Goal: Book appointment/travel/reservation

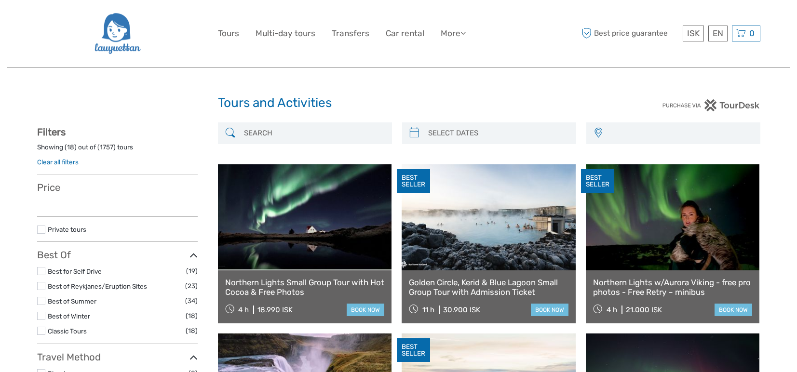
select select
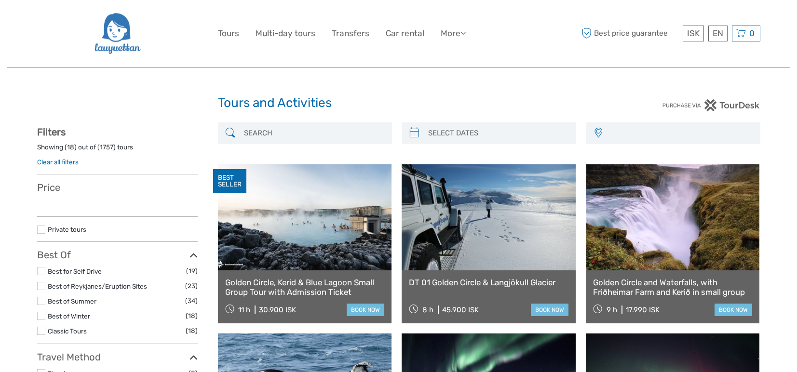
select select
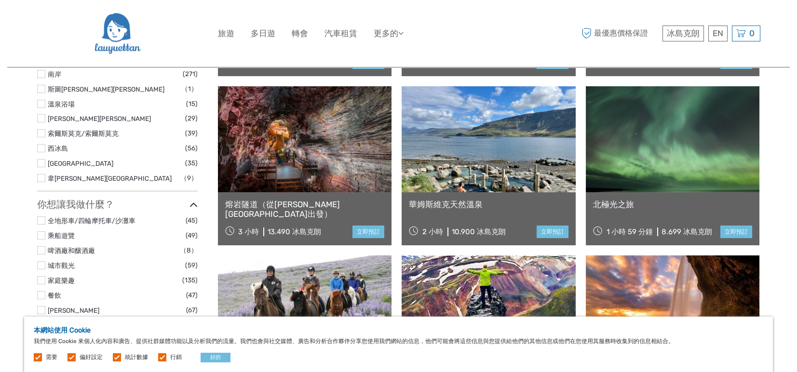
scroll to position [965, 0]
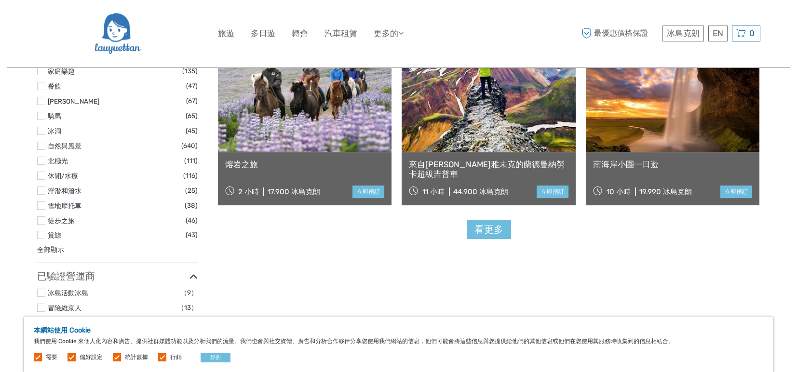
click at [49, 126] on label "冰洞" at bounding box center [117, 131] width 138 height 11
click at [0, 0] on input "checkbox" at bounding box center [0, 0] width 0 height 0
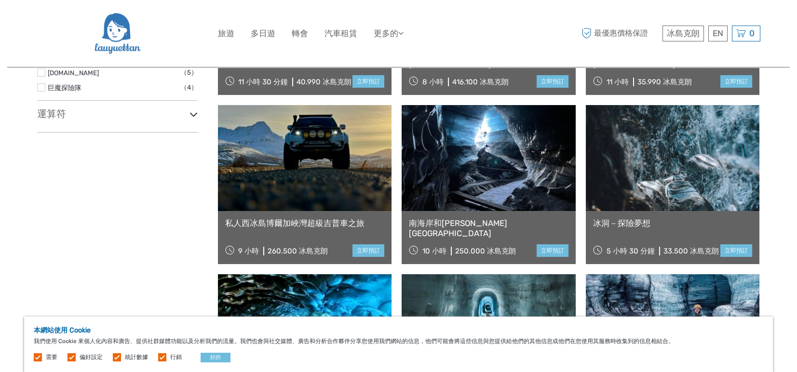
scroll to position [766, 0]
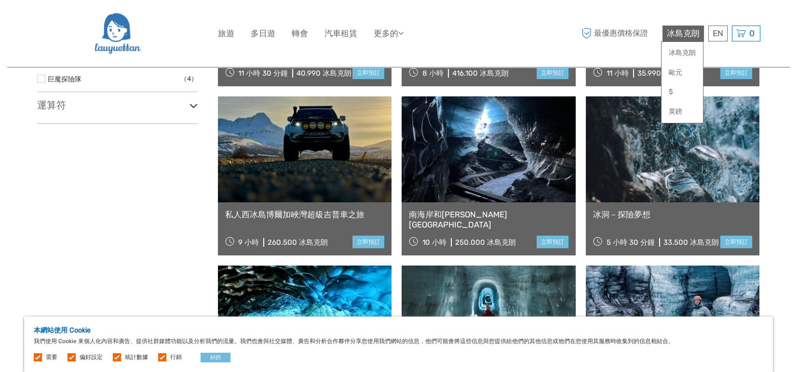
click at [684, 32] on font "冰島克朗" at bounding box center [683, 33] width 33 height 10
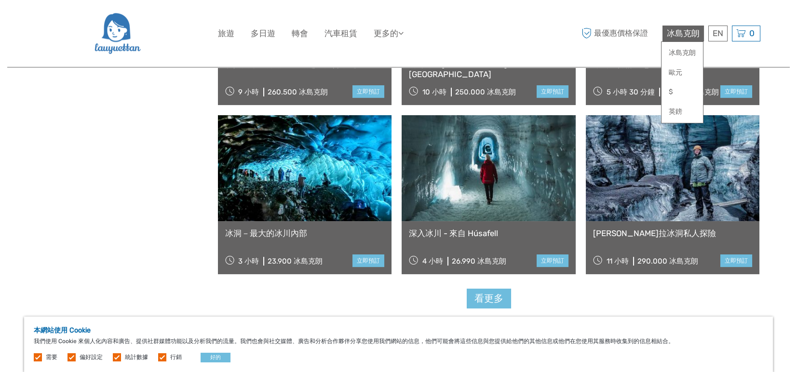
scroll to position [926, 0]
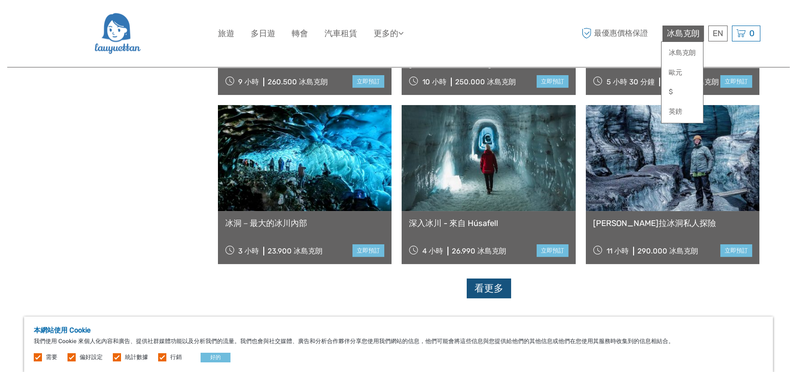
click at [494, 293] on font "看更多" at bounding box center [489, 289] width 29 height 12
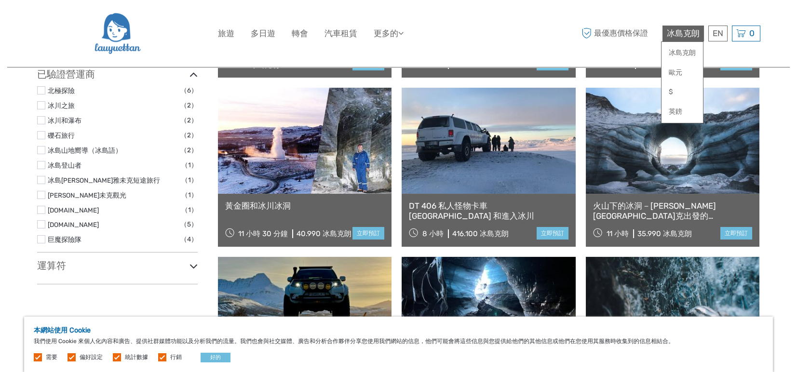
scroll to position [0, 0]
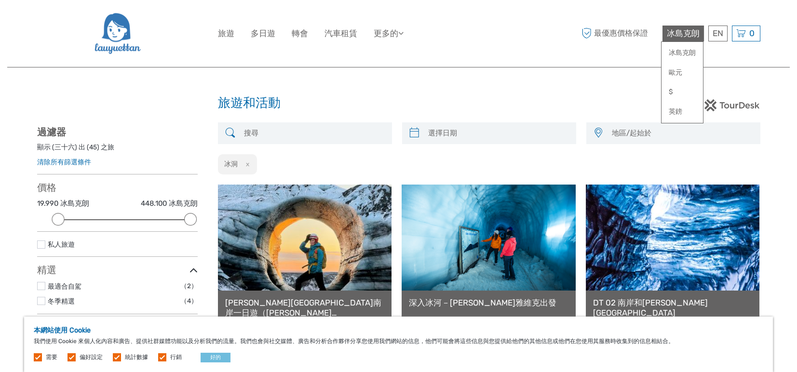
type input "[DATE]"
click at [472, 136] on input "search" at bounding box center [497, 133] width 147 height 17
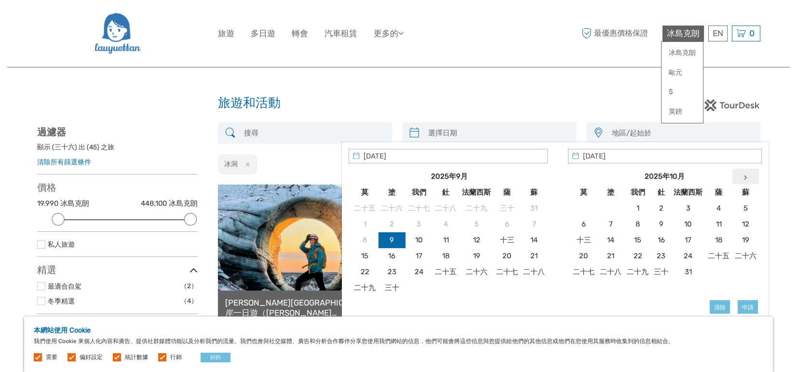
click at [748, 179] on th at bounding box center [746, 177] width 27 height 16
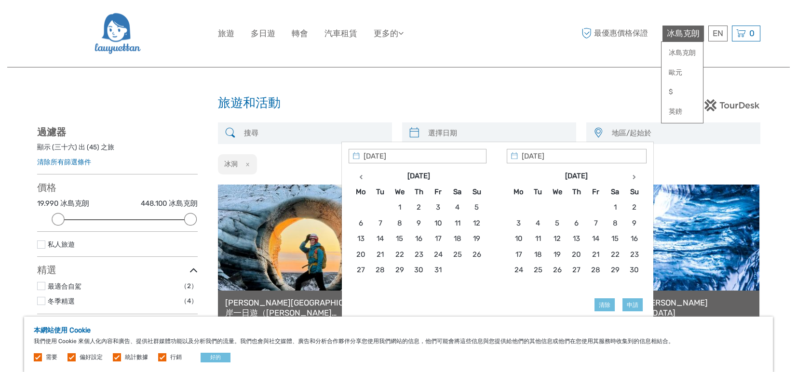
click at [644, 179] on th at bounding box center [634, 176] width 19 height 15
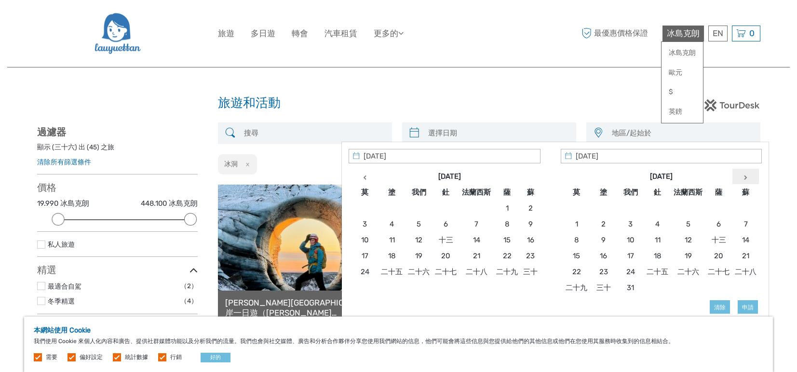
click at [744, 176] on icon at bounding box center [745, 177] width 3 height 5
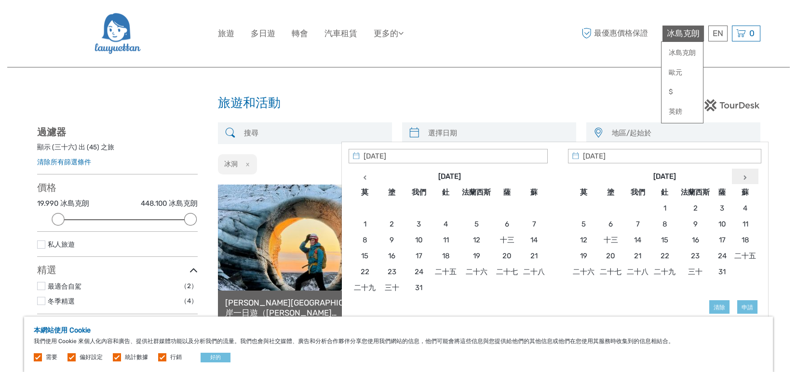
click at [744, 176] on icon at bounding box center [745, 177] width 3 height 5
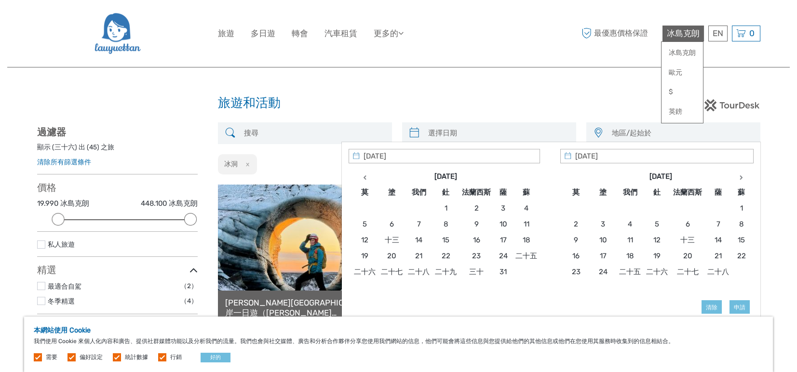
click at [744, 176] on th at bounding box center [741, 177] width 19 height 16
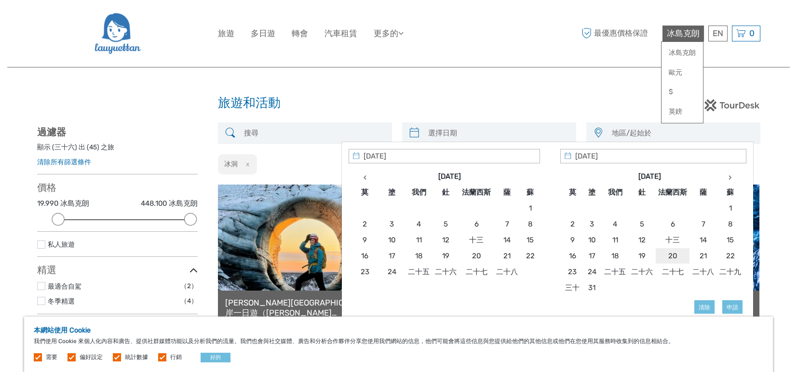
type input "[DATE]"
click at [705, 260] on font "21" at bounding box center [703, 256] width 7 height 9
click at [702, 257] on font "21" at bounding box center [703, 256] width 7 height 9
click at [705, 260] on font "21" at bounding box center [703, 256] width 7 height 9
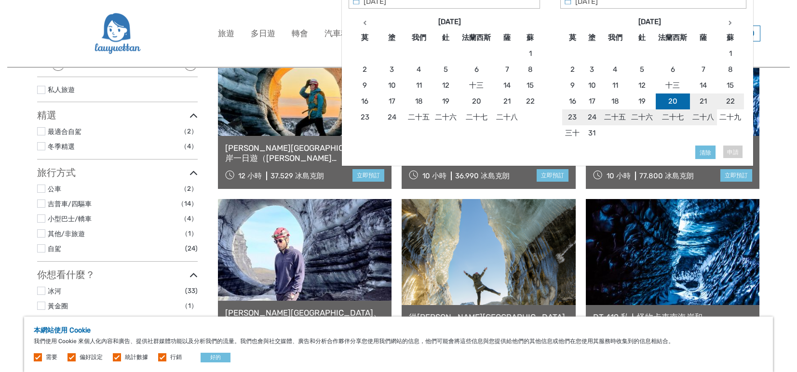
scroll to position [161, 0]
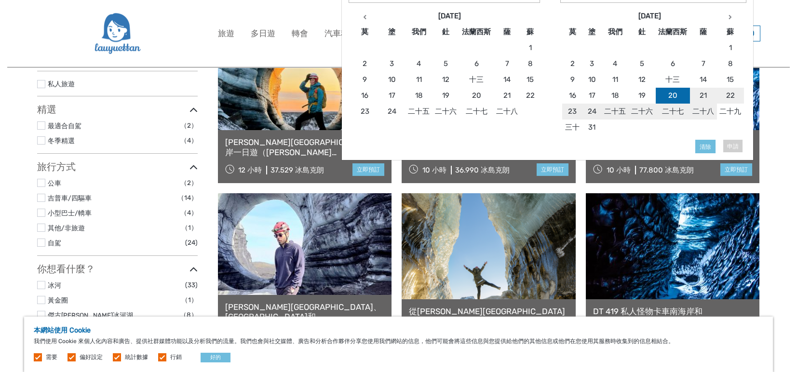
click at [731, 149] on div "申請 清除" at bounding box center [548, 70] width 398 height 164
type input "[DATE]"
click at [740, 149] on button "申請" at bounding box center [733, 146] width 20 height 13
type input "[DATE] - [DATE]"
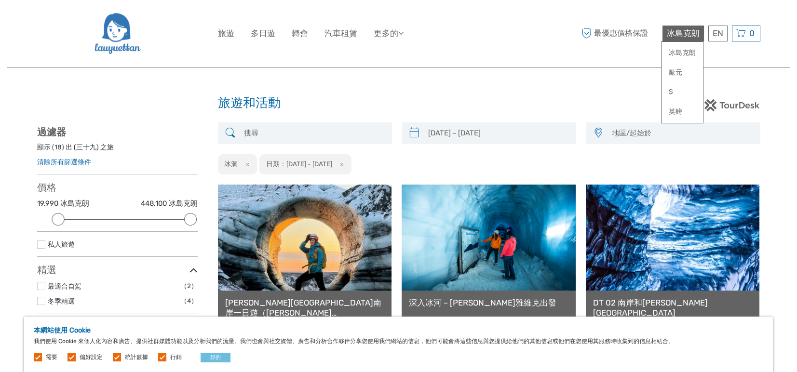
click at [623, 134] on font "地區/起始於" at bounding box center [632, 133] width 40 height 9
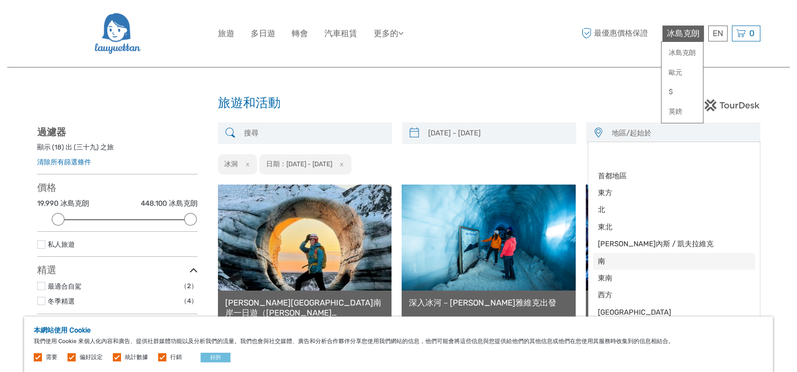
click at [620, 265] on span "南" at bounding box center [666, 262] width 136 height 10
select select "南"
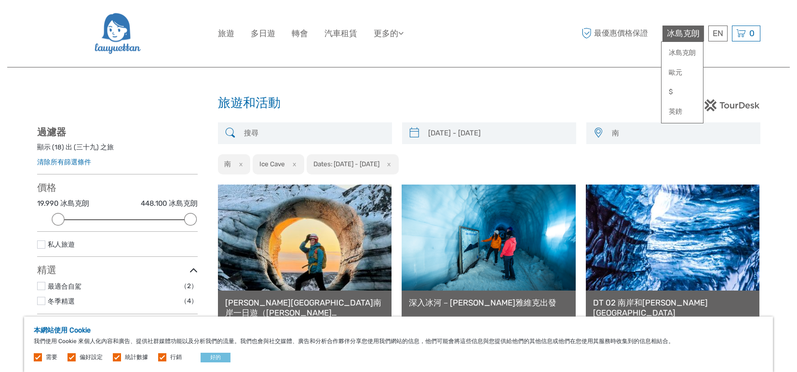
scroll to position [50, 0]
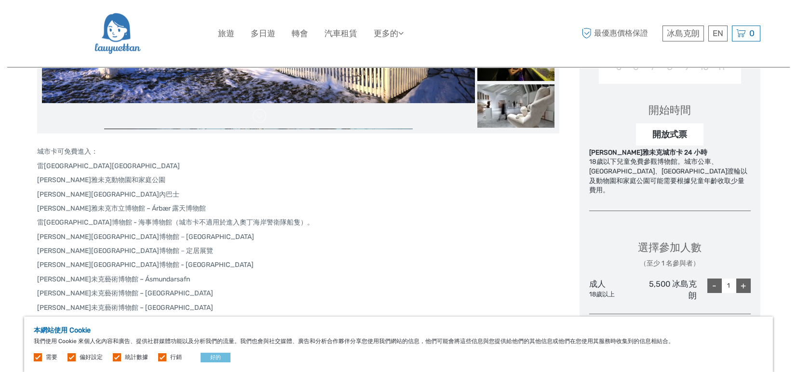
scroll to position [161, 0]
